Goal: Use online tool/utility

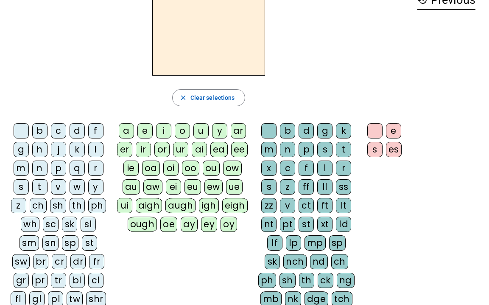
scroll to position [54, 0]
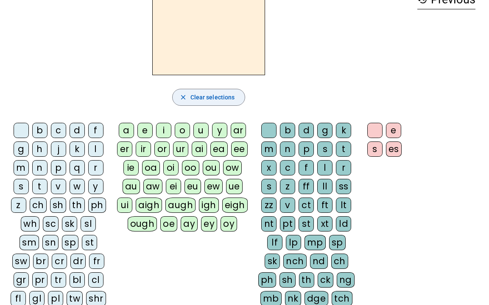
click at [230, 98] on span "Clear selections" at bounding box center [212, 97] width 45 height 10
click at [182, 98] on mat-icon "close" at bounding box center [183, 97] width 8 height 8
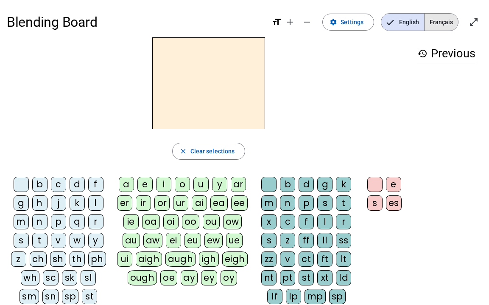
click at [437, 22] on span "Français" at bounding box center [442, 22] width 34 height 17
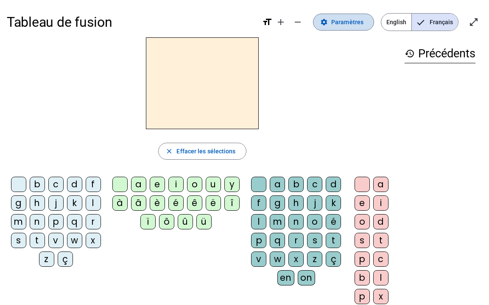
click at [352, 23] on span "Paramètres" at bounding box center [347, 22] width 32 height 10
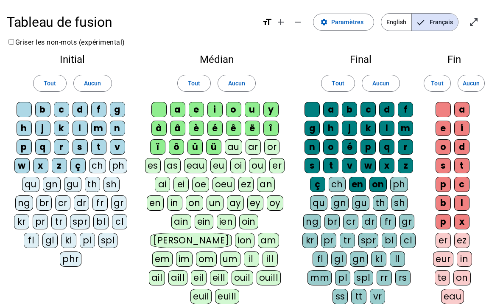
click at [260, 171] on div "ou" at bounding box center [257, 165] width 17 height 15
click at [444, 132] on div "e" at bounding box center [443, 127] width 15 height 15
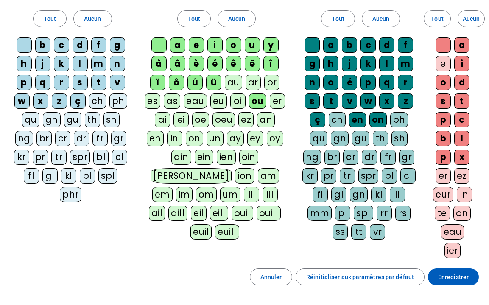
scroll to position [134, 0]
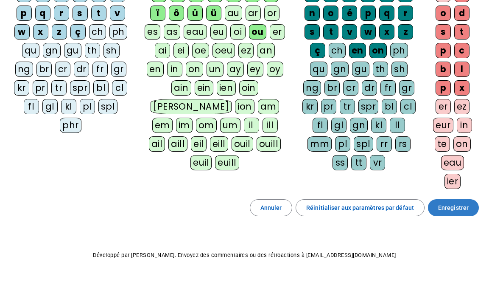
click at [448, 213] on span at bounding box center [453, 207] width 51 height 20
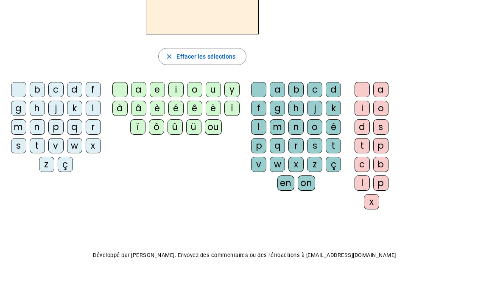
click at [38, 91] on div "b" at bounding box center [37, 89] width 15 height 15
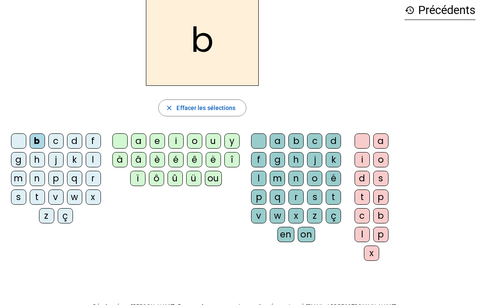
scroll to position [11, 0]
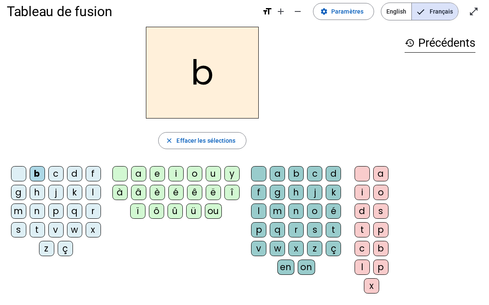
click at [218, 210] on div "ou" at bounding box center [213, 210] width 17 height 15
click at [292, 232] on div "r" at bounding box center [295, 229] width 15 height 15
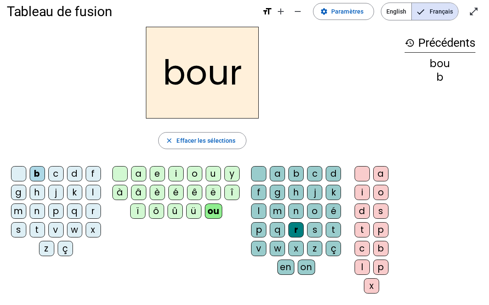
click at [382, 213] on div "s" at bounding box center [380, 210] width 15 height 15
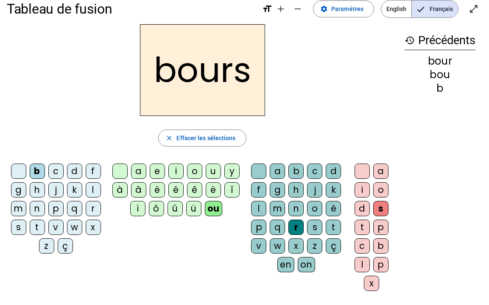
scroll to position [12, 0]
